Goal: Task Accomplishment & Management: Use online tool/utility

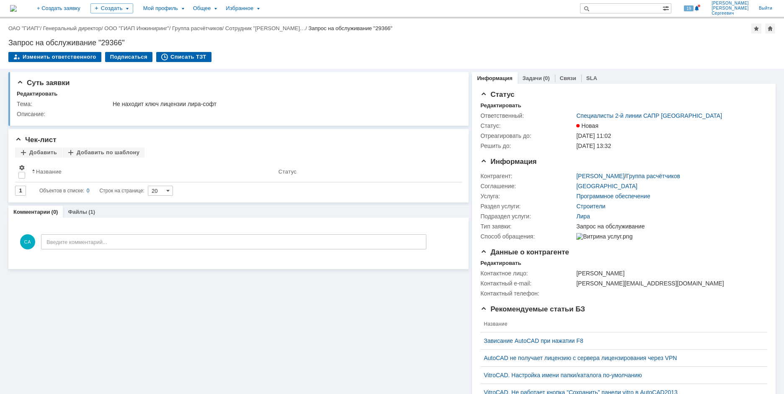
paste input "29352"
type input "29352"
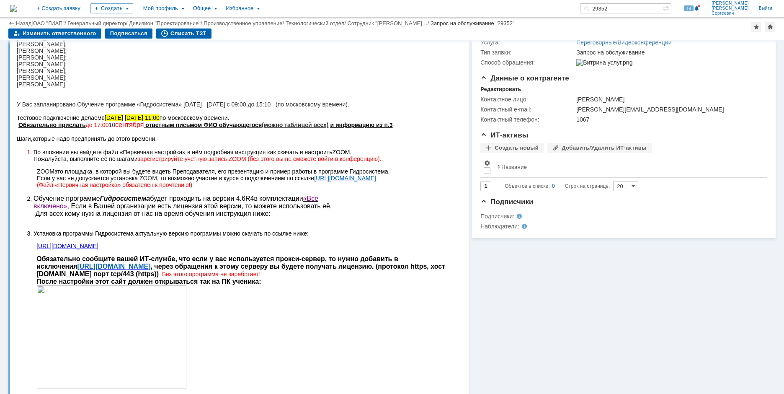
scroll to position [126, 0]
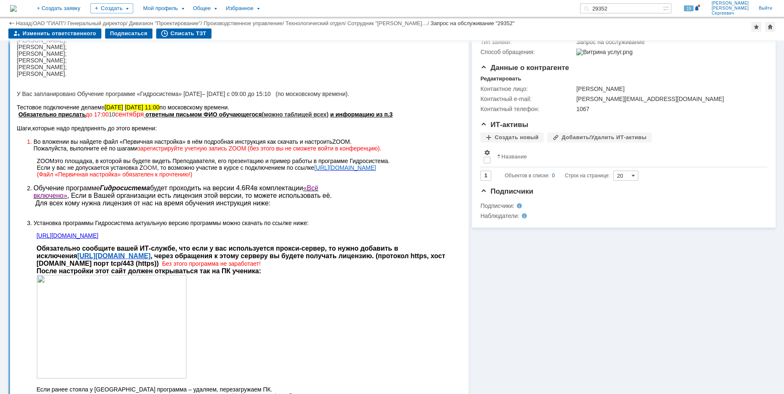
click at [451, 354] on p "Обязательно сообщите вашей ИТ-службе, что если у вас используется прокси-сервер…" at bounding box center [244, 311] width 417 height 135
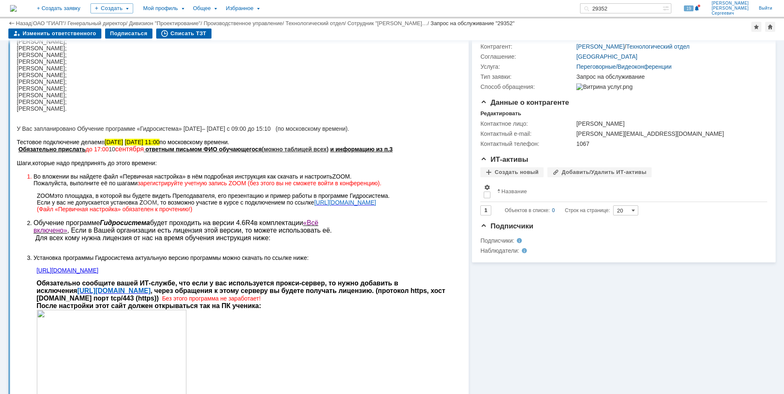
scroll to position [84, 0]
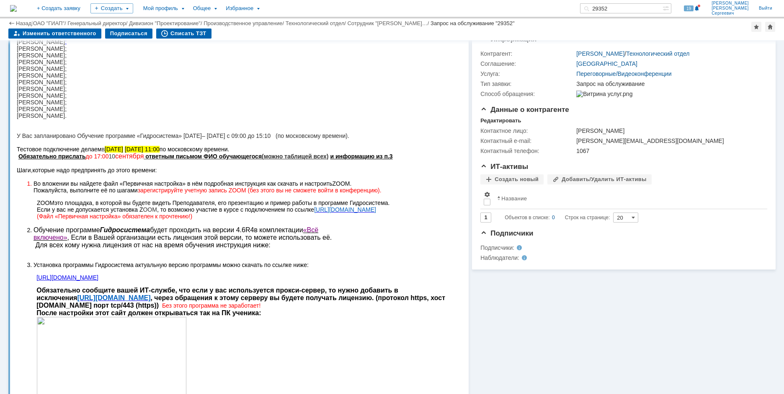
click at [274, 333] on p "Обязательно сообщите вашей ИТ-службе, что если у вас используется прокси-сервер…" at bounding box center [244, 353] width 417 height 135
click at [402, 136] on p "У Вас запланировано Обучение программе «Гидросистема» 15– 19 сентября с 09:00 д…" at bounding box center [235, 135] width 437 height 7
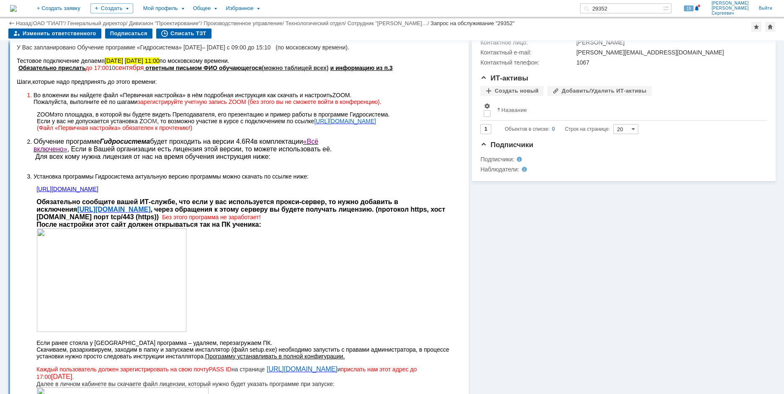
scroll to position [115, 0]
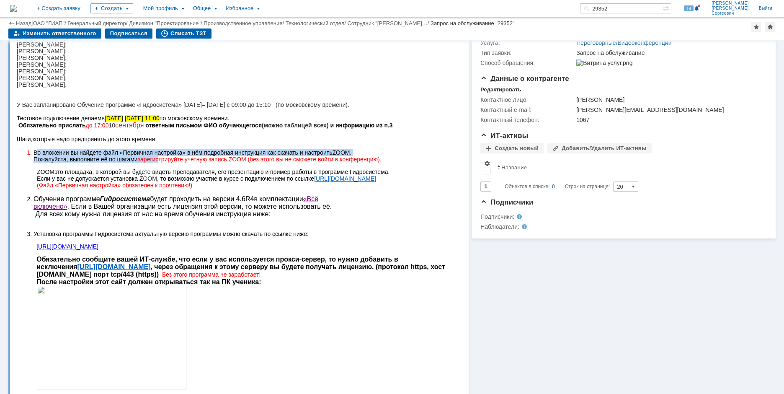
drag, startPoint x: 36, startPoint y: 153, endPoint x: 162, endPoint y: 156, distance: 125.6
click at [162, 156] on li "Во вложении вы найдете файл «Первичная настройка» в нём подробная инструкция ка…" at bounding box center [243, 155] width 420 height 13
click at [194, 157] on li "Во вложении вы найдете файл «Первичная настройка» в нём подробная инструкция ка…" at bounding box center [243, 155] width 420 height 13
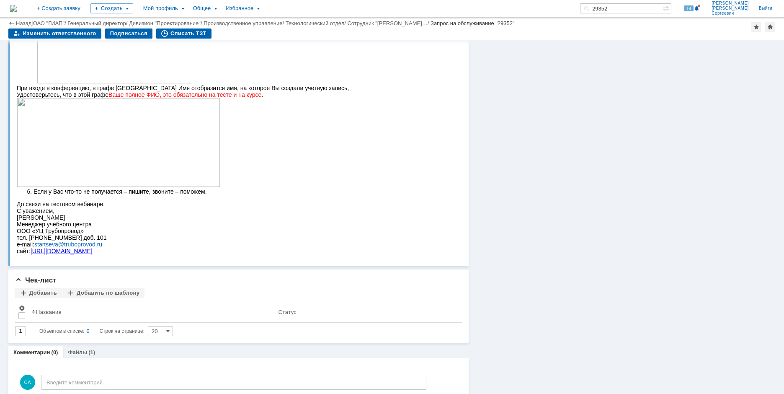
scroll to position [826, 0]
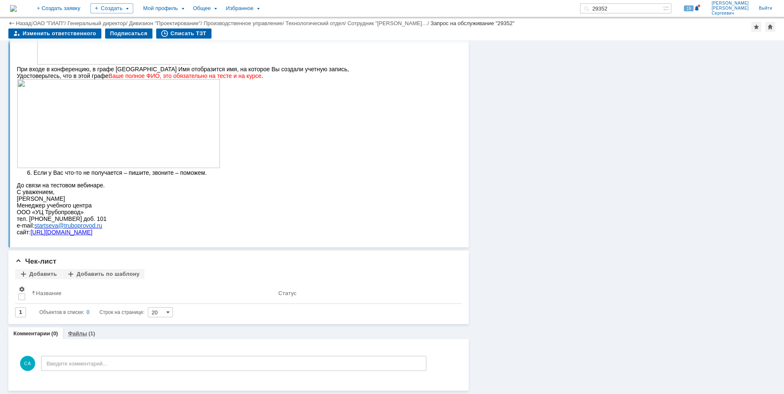
click at [89, 331] on div "(1)" at bounding box center [91, 333] width 7 height 6
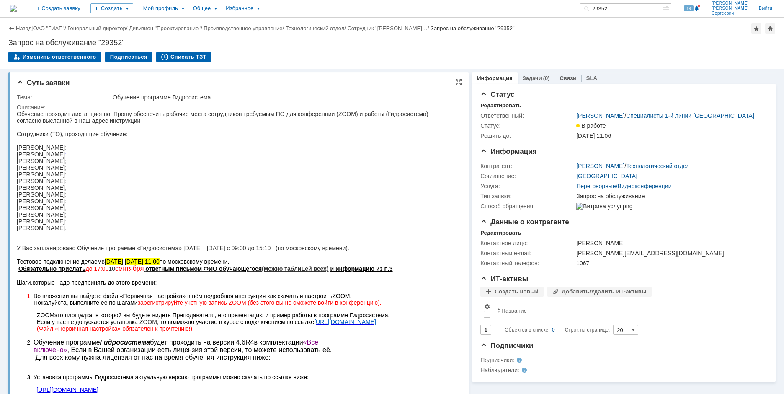
click at [190, 144] on div "Елена Владимировна Хлопкова;" at bounding box center [235, 147] width 437 height 7
click at [201, 143] on div at bounding box center [235, 140] width 437 height 7
click at [275, 57] on div "Изменить ответственного Подписаться Списать ТЗТ" at bounding box center [391, 61] width 767 height 18
click at [356, 55] on div "Изменить ответственного Подписаться Списать ТЗТ" at bounding box center [391, 61] width 767 height 18
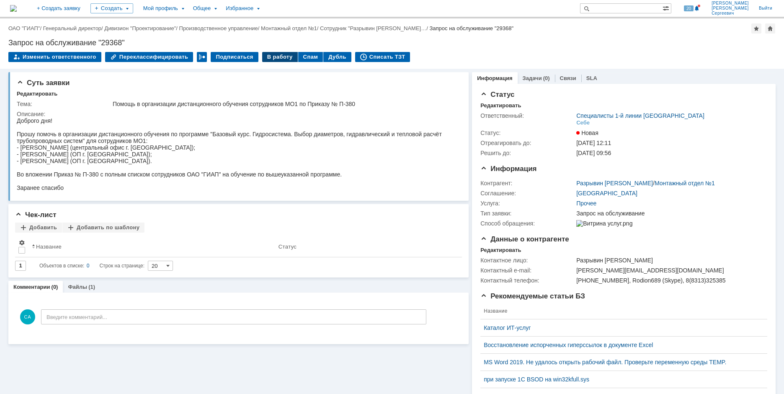
click at [271, 59] on div "В работу" at bounding box center [280, 57] width 36 height 10
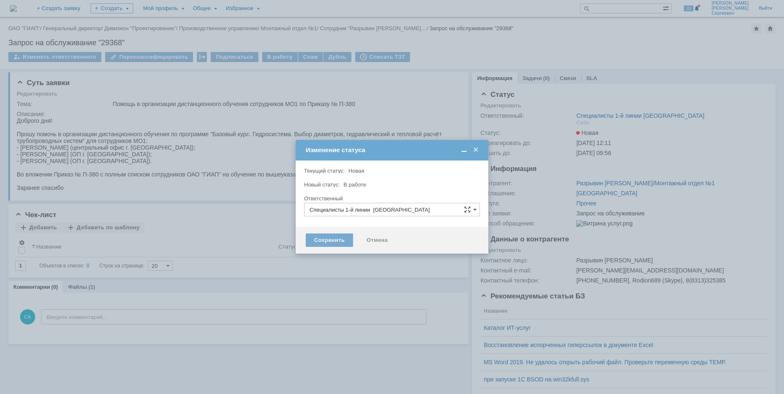
type input "[PERSON_NAME]"
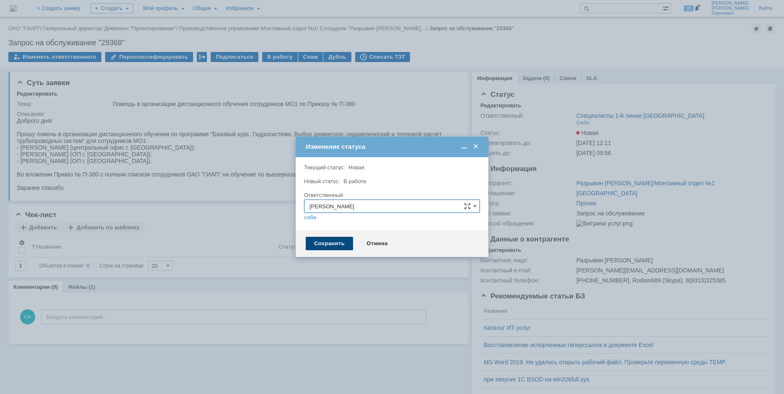
click at [325, 244] on div "Сохранить" at bounding box center [329, 243] width 47 height 13
